Goal: Task Accomplishment & Management: Complete application form

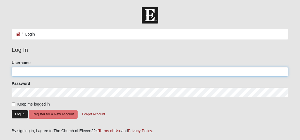
type input "rdevers50"
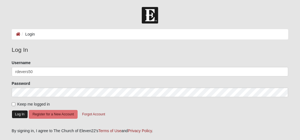
click at [21, 112] on button "Log In" at bounding box center [20, 114] width 16 height 8
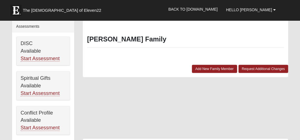
scroll to position [246, 0]
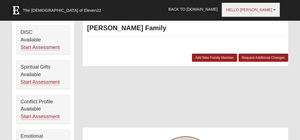
click at [275, 15] on link "Hello Robert" at bounding box center [251, 10] width 58 height 14
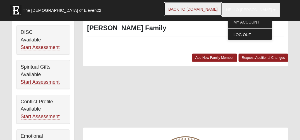
click at [222, 12] on link "Back to COE22.com" at bounding box center [193, 9] width 58 height 14
